Goal: Contribute content

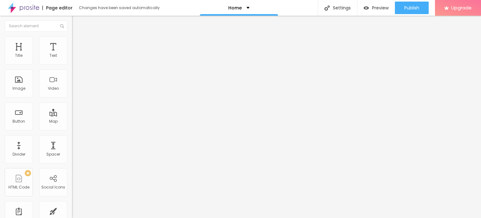
click at [72, 59] on input "Click me" at bounding box center [109, 56] width 75 height 6
paste input "WhatsApp :- ☎️ [PHONE_NUMBER]"
type input "WhatsApp :- ☎️ [PHONE_NUMBER]"
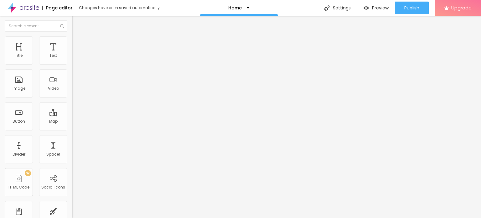
click at [72, 129] on input "https://" at bounding box center [109, 126] width 75 height 6
paste input "[DOMAIN_NAME][URL]"
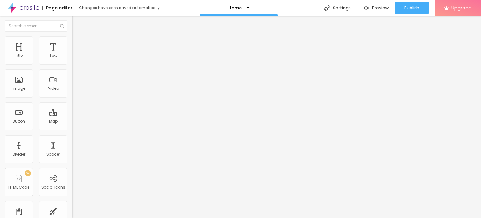
type input "[URL][DOMAIN_NAME]"
click at [72, 137] on div at bounding box center [108, 137] width 72 height 0
click at [72, 54] on span "Add image" at bounding box center [85, 51] width 26 height 5
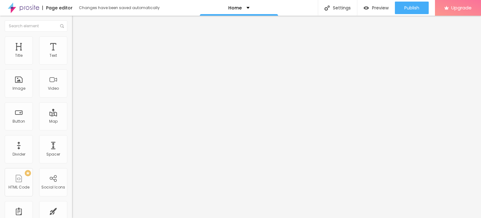
click at [72, 54] on span "Change image" at bounding box center [89, 51] width 34 height 5
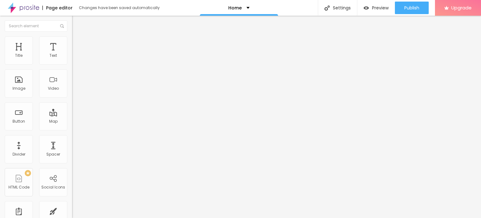
click at [32, 7] on img at bounding box center [23, 8] width 31 height 16
